Goal: Consume media (video, audio)

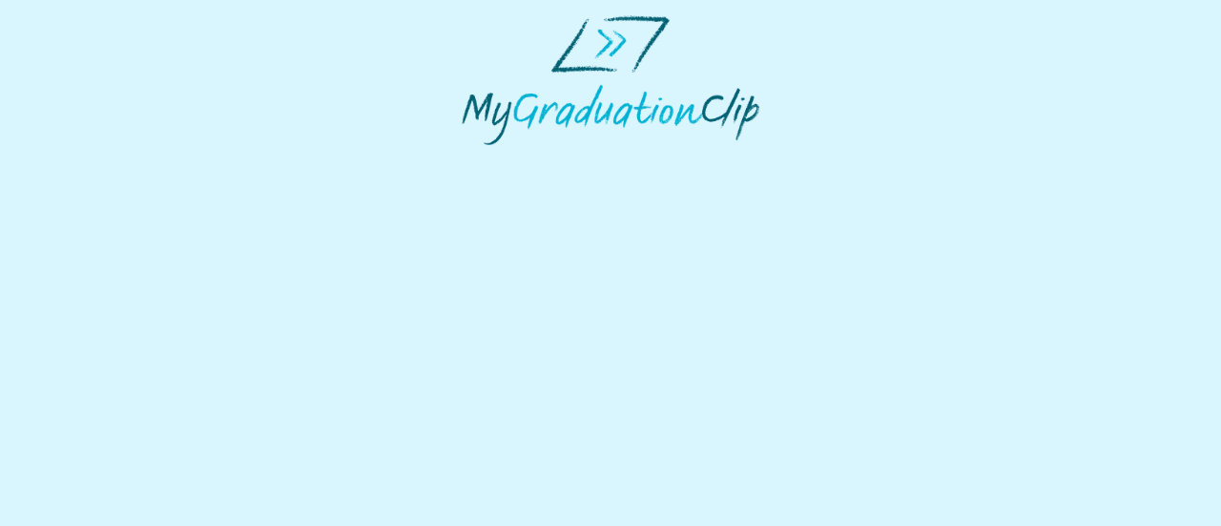
select select "**********"
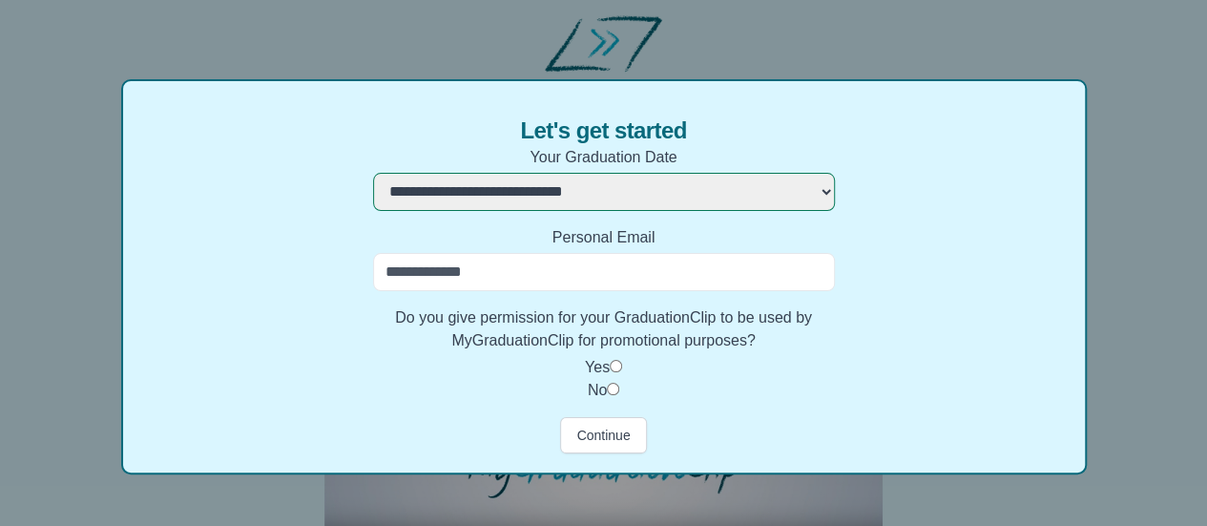
scroll to position [103, 0]
click at [618, 422] on button "Continue" at bounding box center [603, 434] width 86 height 36
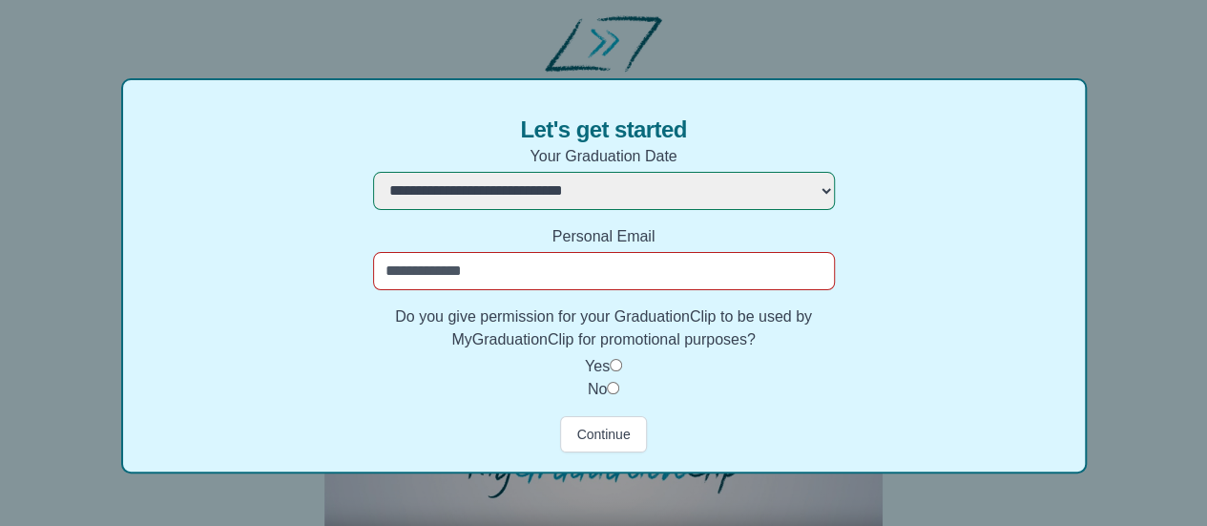
click at [498, 268] on input "Personal Email" at bounding box center [604, 271] width 462 height 38
type input "**********"
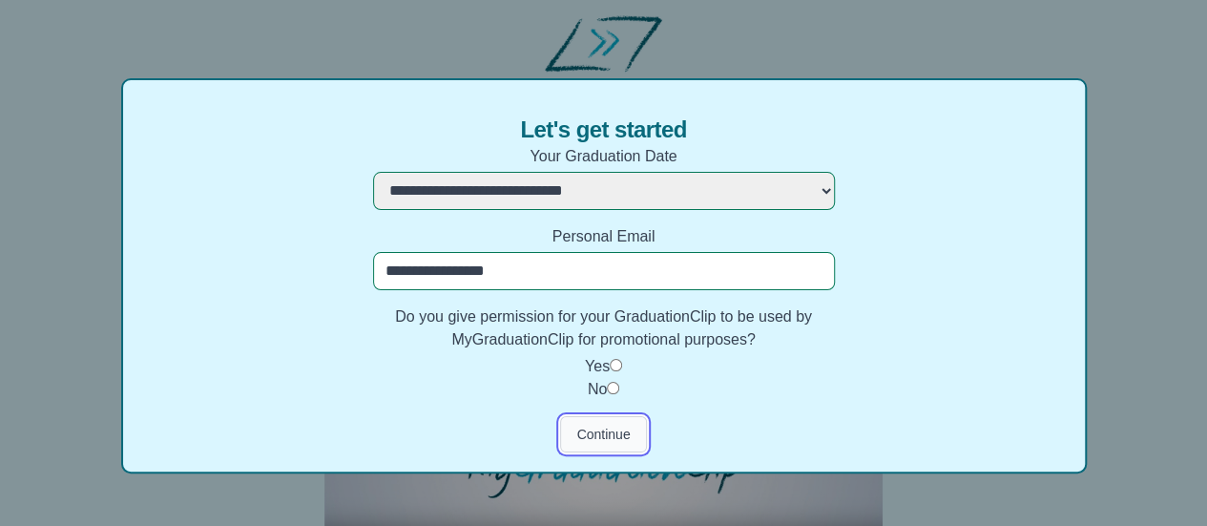
click at [593, 424] on button "Continue" at bounding box center [603, 434] width 86 height 36
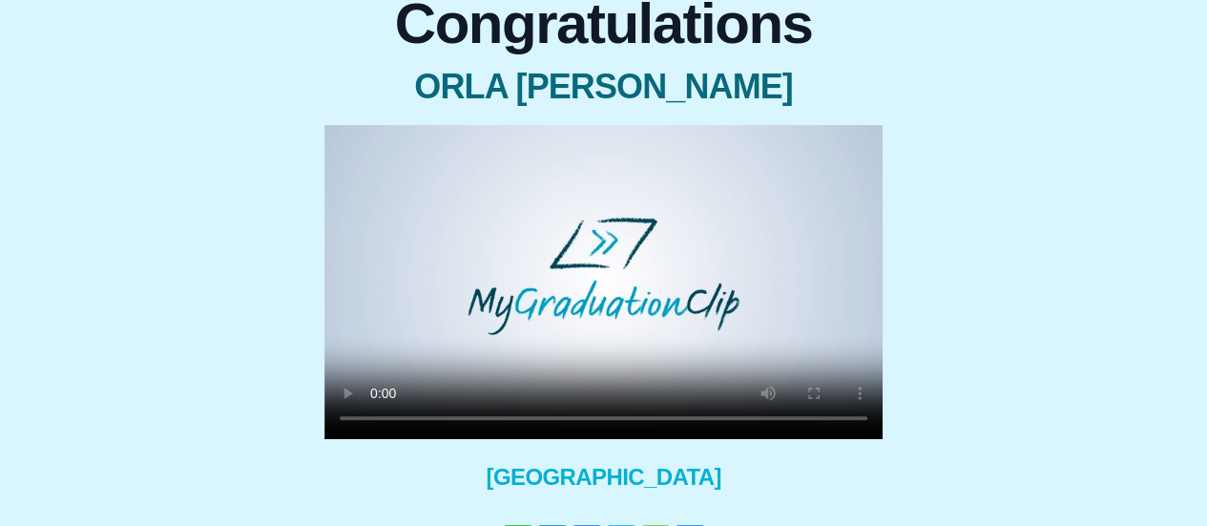
scroll to position [0, 0]
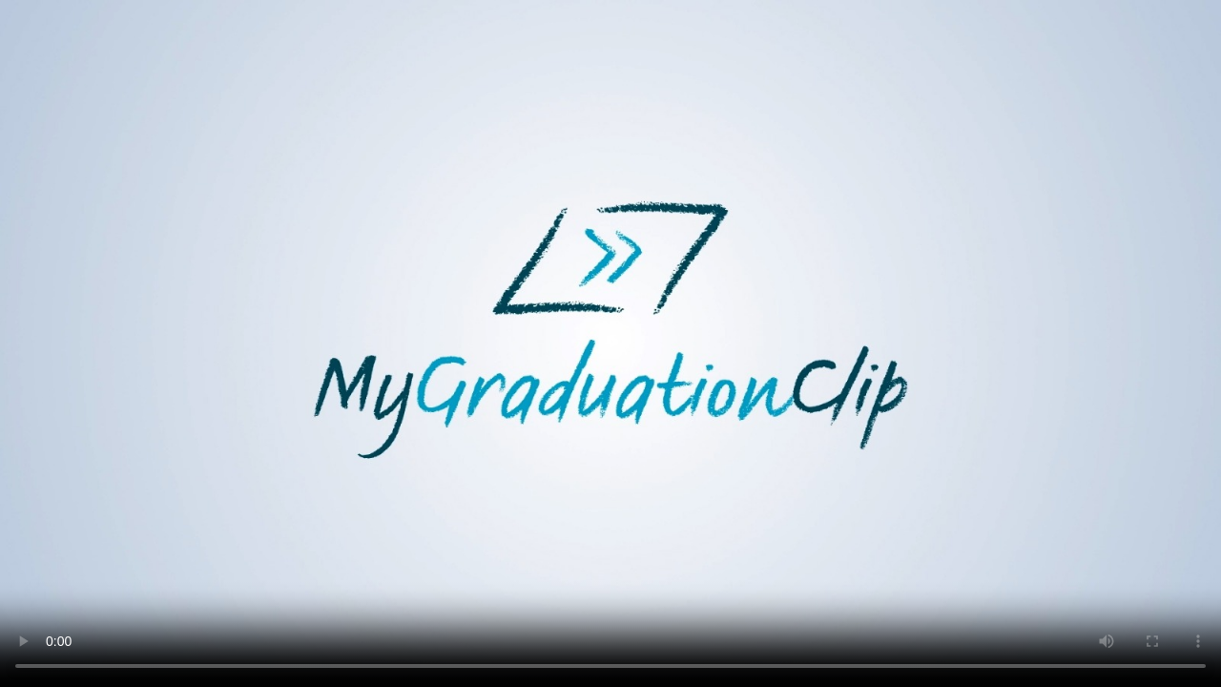
click at [790, 265] on video at bounding box center [610, 343] width 1221 height 687
click at [638, 315] on video at bounding box center [610, 343] width 1221 height 687
click at [528, 408] on video at bounding box center [610, 343] width 1221 height 687
click at [613, 366] on video at bounding box center [610, 343] width 1221 height 687
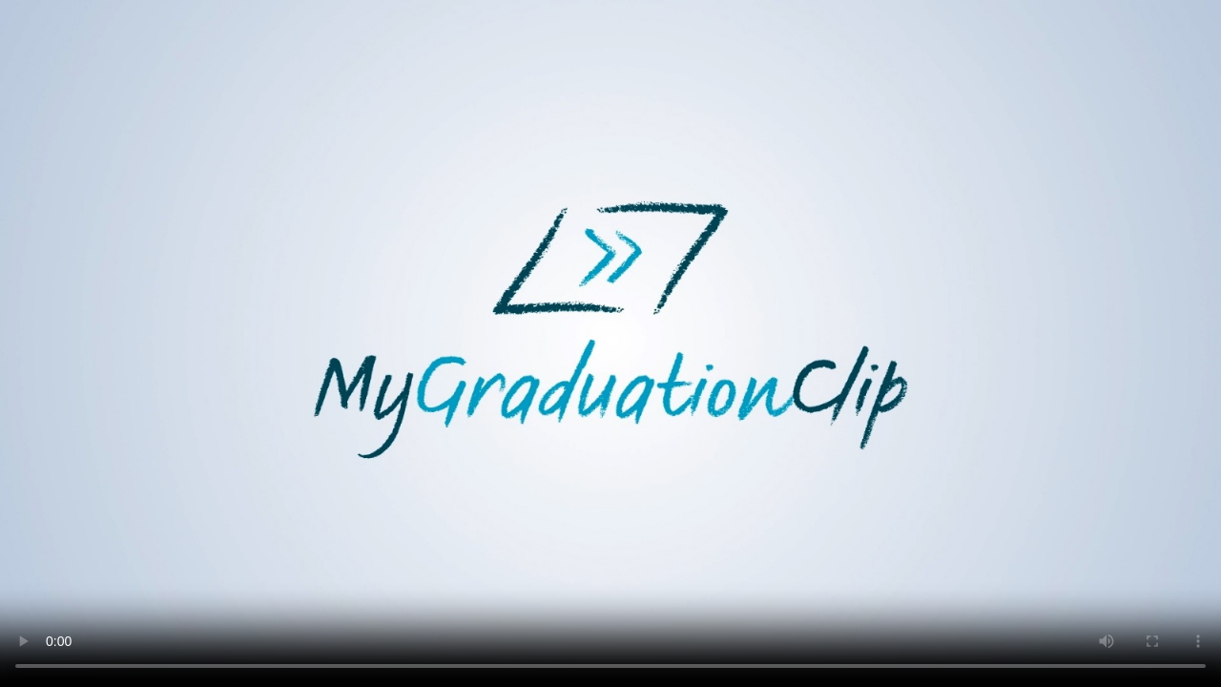
click at [292, 515] on video at bounding box center [610, 343] width 1221 height 687
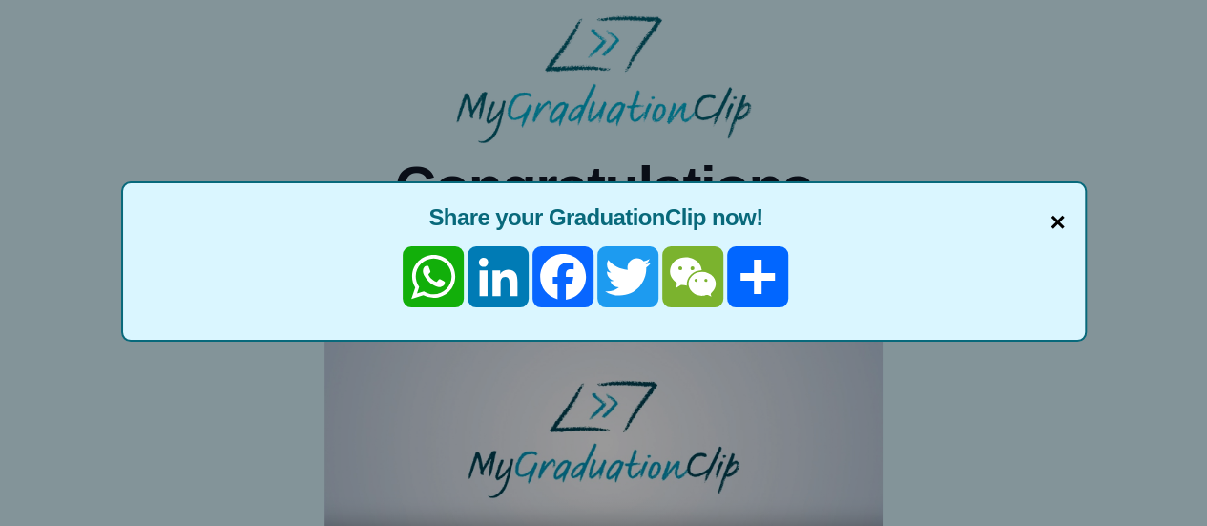
click at [1064, 233] on span "×" at bounding box center [1056, 222] width 15 height 40
